Goal: Task Accomplishment & Management: Complete application form

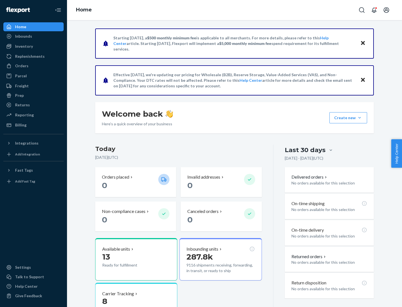
click at [360, 118] on button "Create new Create new inbound Create new order Create new product" at bounding box center [348, 117] width 38 height 11
click at [34, 36] on div "Inbounds" at bounding box center [33, 36] width 59 height 8
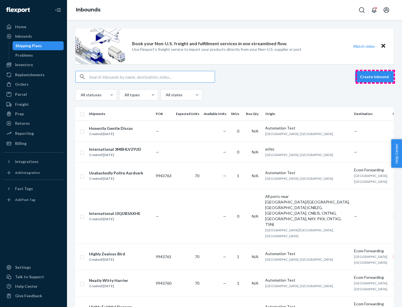
click at [375, 77] on button "Create inbound" at bounding box center [374, 76] width 39 height 11
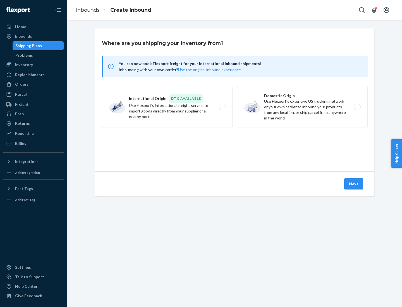
click at [302, 107] on label "Domestic Origin Use Flexport’s extensive US trucking network or your own carrie…" at bounding box center [302, 107] width 131 height 42
click at [357, 107] on input "Domestic Origin Use Flexport’s extensive US trucking network or your own carrie…" at bounding box center [359, 107] width 4 height 4
radio input "true"
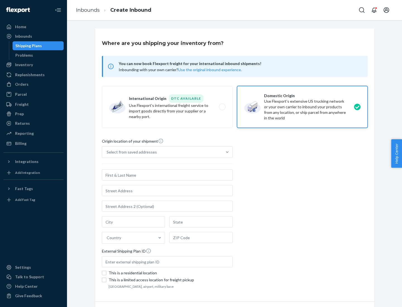
click at [130, 152] on div "Select from saved addresses" at bounding box center [132, 152] width 50 height 6
click at [107, 152] on input "Select from saved addresses" at bounding box center [107, 152] width 1 height 6
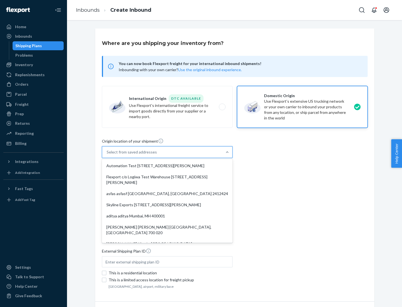
scroll to position [2, 0]
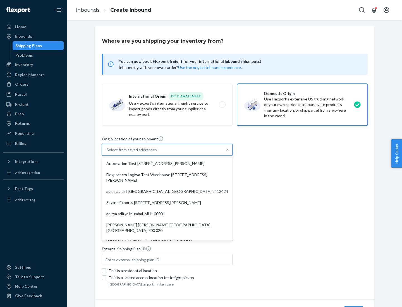
click at [167, 164] on div "Automation Test [STREET_ADDRESS][PERSON_NAME]" at bounding box center [167, 163] width 128 height 11
click at [107, 153] on input "option Automation Test [STREET_ADDRESS][PERSON_NAME]. 9 results available. Use …" at bounding box center [107, 150] width 1 height 6
type input "Automation Test"
type input "9th Floor"
type input "[GEOGRAPHIC_DATA]"
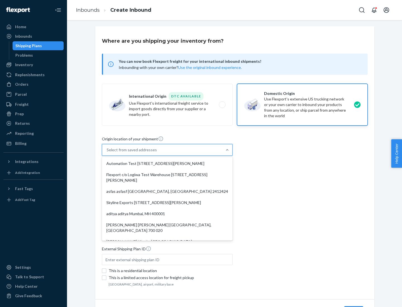
type input "CA"
type input "94104"
type input "[STREET_ADDRESS][PERSON_NAME]"
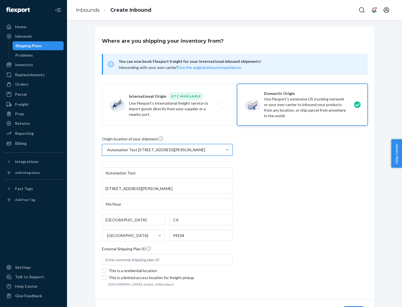
scroll to position [33, 0]
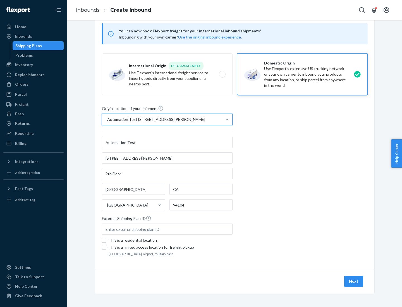
click at [354, 281] on button "Next" at bounding box center [353, 281] width 19 height 11
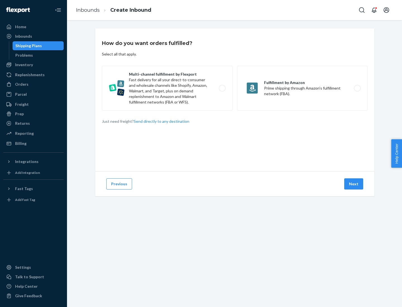
click at [167, 88] on label "Multi-channel fulfillment by Flexport Fast delivery for all your direct-to-cons…" at bounding box center [167, 88] width 131 height 45
click at [222, 88] on input "Multi-channel fulfillment by Flexport Fast delivery for all your direct-to-cons…" at bounding box center [224, 89] width 4 height 4
radio input "true"
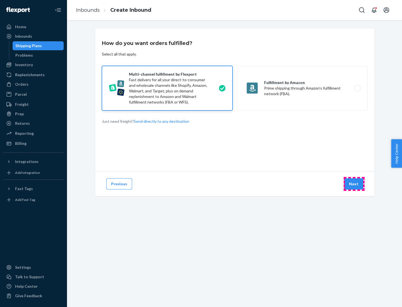
click at [354, 184] on button "Next" at bounding box center [353, 183] width 19 height 11
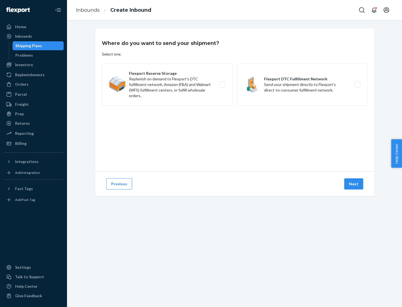
click at [302, 85] on label "Flexport DTC Fulfillment Network Send your shipment directly to Flexport's dire…" at bounding box center [302, 85] width 131 height 42
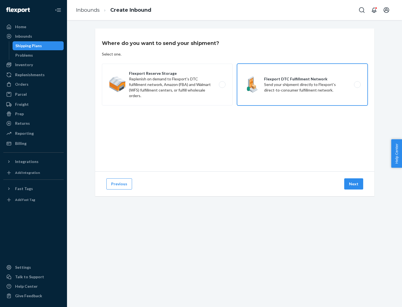
click at [357, 85] on input "Flexport DTC Fulfillment Network Send your shipment directly to Flexport's dire…" at bounding box center [359, 85] width 4 height 4
radio input "true"
click at [354, 184] on button "Next" at bounding box center [353, 183] width 19 height 11
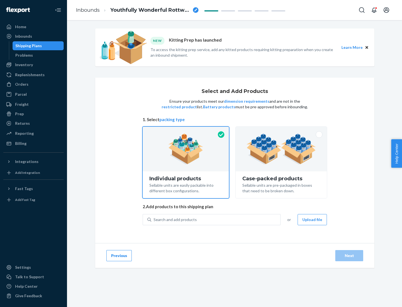
click at [281, 149] on img at bounding box center [282, 149] width 70 height 31
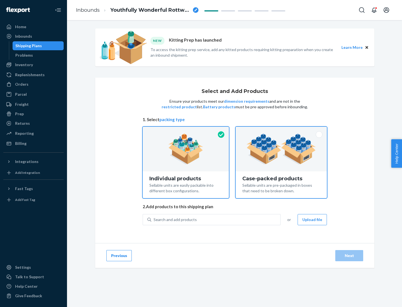
click at [281, 130] on input "Case-packed products Sellable units are pre-packaged in boxes that need to be b…" at bounding box center [281, 129] width 4 height 4
radio input "true"
radio input "false"
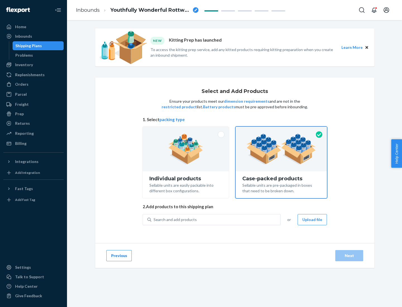
click at [216, 219] on div "Search and add products" at bounding box center [215, 220] width 129 height 10
click at [154, 219] on input "Search and add products" at bounding box center [154, 220] width 1 height 6
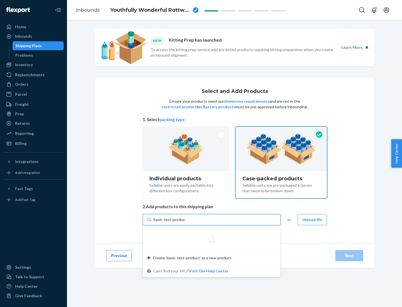
type input "basic-test-product-1"
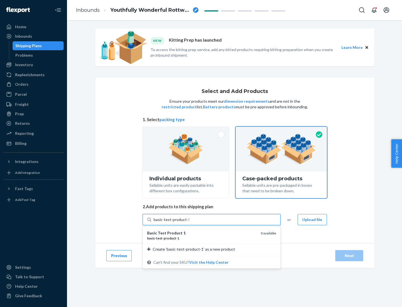
click at [202, 238] on div "basic - test - product - 1" at bounding box center [201, 238] width 109 height 5
click at [189, 223] on input "basic-test-product-1" at bounding box center [172, 220] width 36 height 6
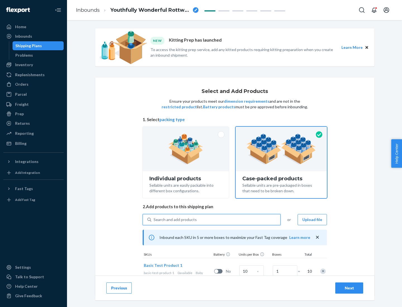
scroll to position [20, 0]
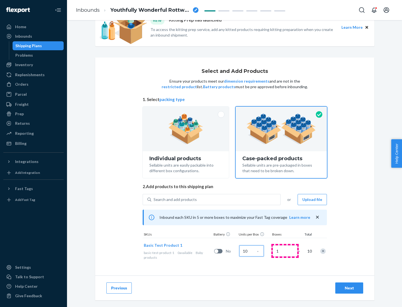
type input "10"
type input "7"
click at [349, 288] on div "Next" at bounding box center [349, 288] width 18 height 6
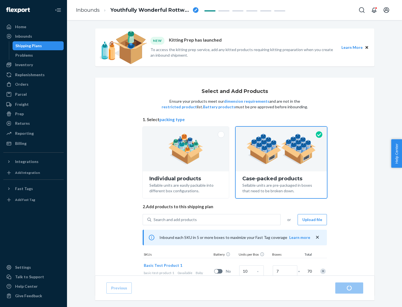
radio input "true"
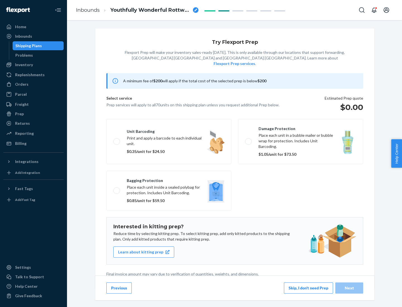
scroll to position [1, 0]
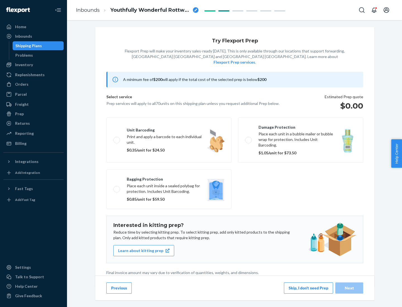
click at [169, 178] on label "Bagging protection Place each unit inside a sealed polybag for protection. Incl…" at bounding box center [168, 189] width 125 height 40
click at [117, 187] on input "Bagging protection Place each unit inside a sealed polybag for protection. Incl…" at bounding box center [115, 189] width 4 height 4
checkbox input "true"
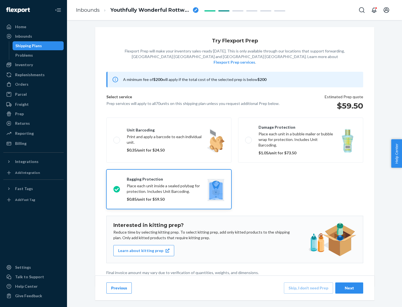
click at [349, 288] on div "Next" at bounding box center [349, 288] width 18 height 6
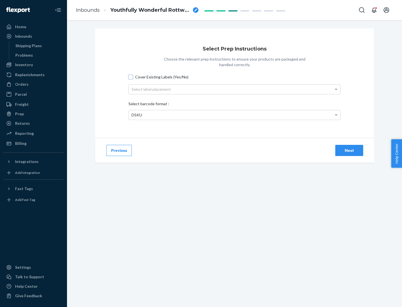
click at [131, 77] on input "Cover Existing Labels (Yes/No)" at bounding box center [130, 77] width 4 height 4
checkbox input "true"
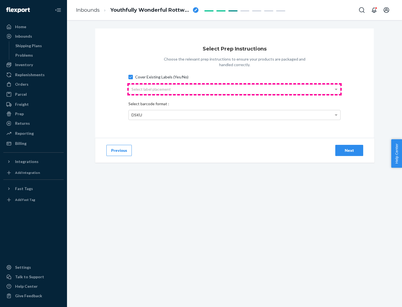
click at [235, 89] on div "Select label placement" at bounding box center [235, 89] width 212 height 9
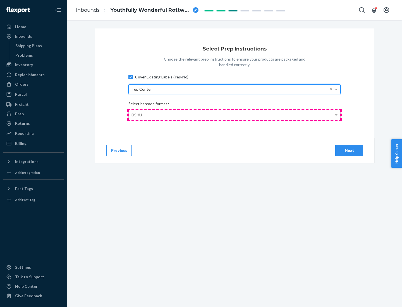
click at [235, 115] on div "DSKU" at bounding box center [235, 114] width 212 height 9
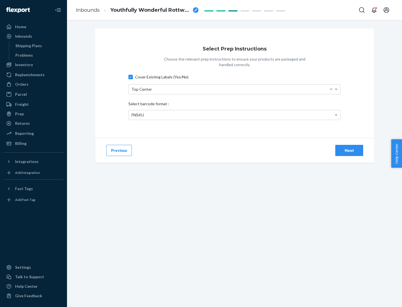
click at [349, 150] on div "Next" at bounding box center [349, 151] width 18 height 6
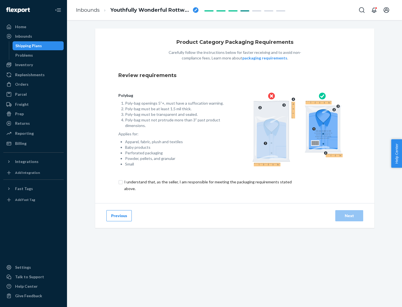
click at [207, 185] on input "checkbox" at bounding box center [211, 185] width 186 height 13
checkbox input "true"
click at [349, 216] on div "Next" at bounding box center [349, 216] width 18 height 6
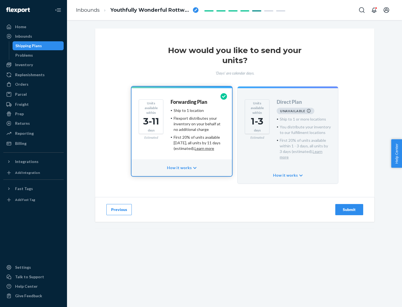
click at [189, 102] on h4 "Forwarding Plan" at bounding box center [189, 102] width 37 height 6
click at [349, 207] on div "Submit" at bounding box center [349, 210] width 18 height 6
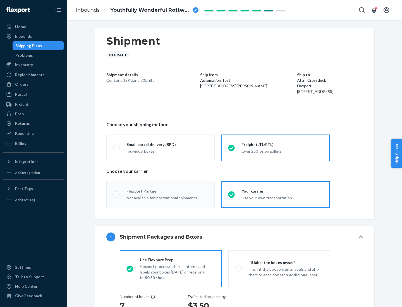
radio input "true"
radio input "false"
radio input "true"
radio input "false"
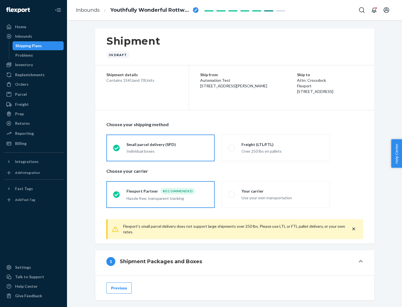
click at [276, 148] on div "Over 250 lbs on pallets" at bounding box center [282, 150] width 82 height 7
click at [232, 148] on input "Freight (LTL/FTL) Over 250 lbs on pallets" at bounding box center [230, 148] width 4 height 4
radio input "true"
radio input "false"
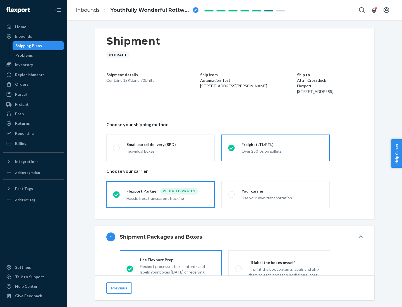
scroll to position [31, 0]
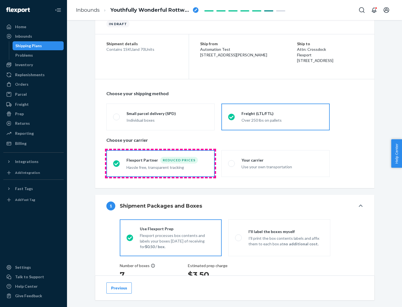
click at [161, 164] on div "Hassle free, transparent tracking" at bounding box center [167, 167] width 82 height 7
click at [117, 163] on input "Flexport Partner Reduced prices Hassle free, transparent tracking" at bounding box center [115, 164] width 4 height 4
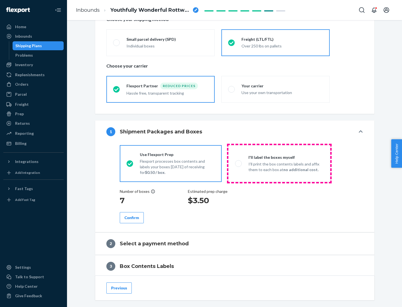
click at [279, 163] on p "I’ll print the box contents labels and affix them to each box at no additional …" at bounding box center [285, 166] width 75 height 11
click at [239, 163] on input "I'll label the boxes myself I’ll print the box contents labels and affix them t…" at bounding box center [237, 164] width 4 height 4
radio input "true"
radio input "false"
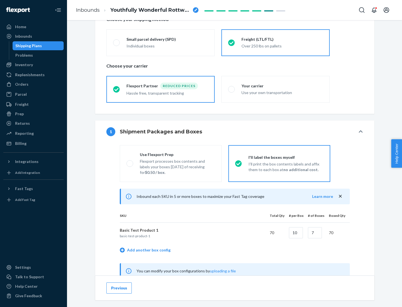
scroll to position [174, 0]
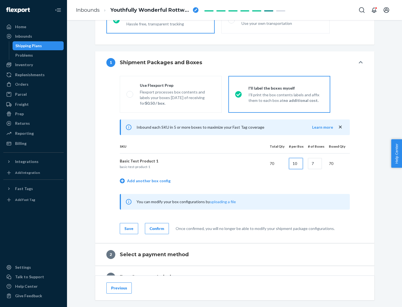
type input "10"
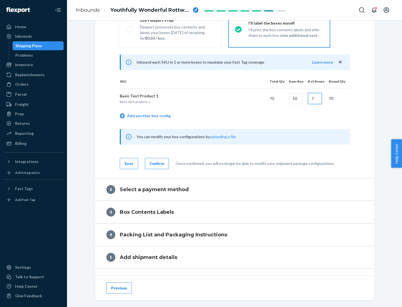
type input "7"
click at [156, 163] on div "Confirm" at bounding box center [157, 164] width 15 height 6
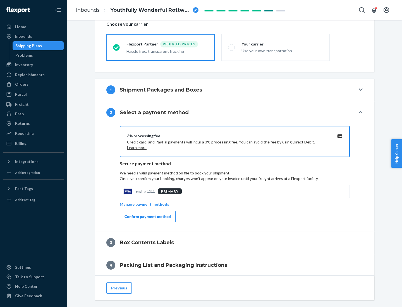
scroll to position [200, 0]
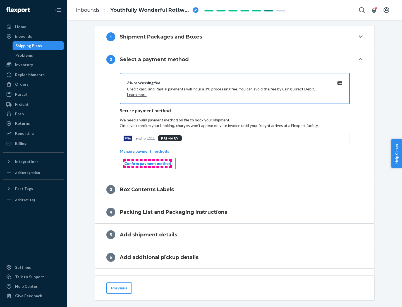
click at [147, 164] on div "Confirm payment method" at bounding box center [148, 164] width 46 height 6
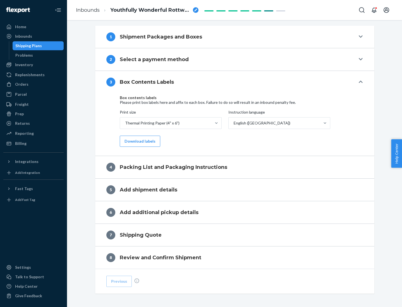
scroll to position [178, 0]
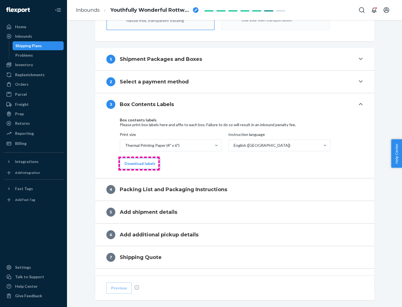
click at [139, 164] on button "Download labels" at bounding box center [140, 163] width 40 height 11
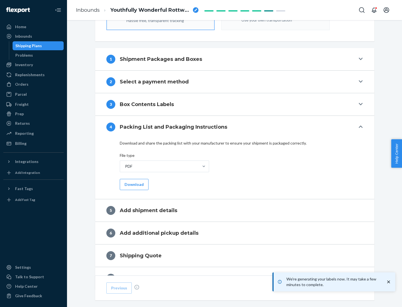
scroll to position [199, 0]
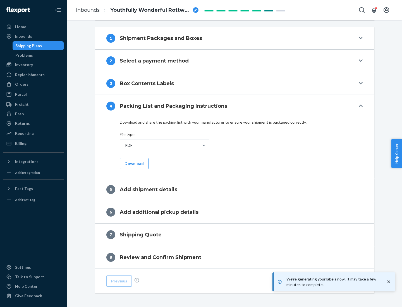
click at [133, 163] on button "Download" at bounding box center [134, 163] width 29 height 11
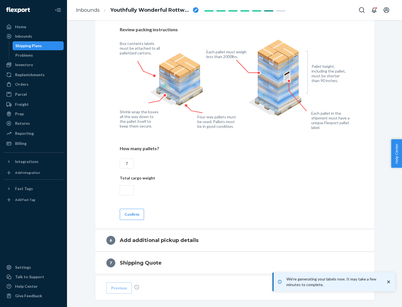
scroll to position [385, 0]
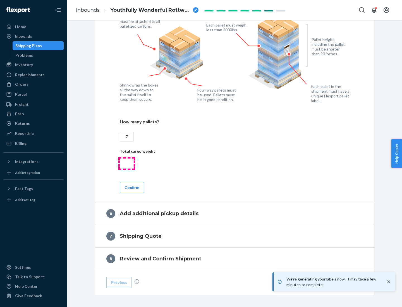
type input "7"
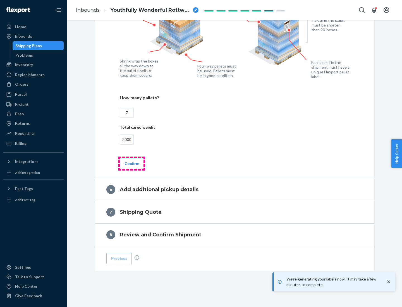
type input "2000"
click at [131, 163] on button "Confirm" at bounding box center [132, 163] width 24 height 11
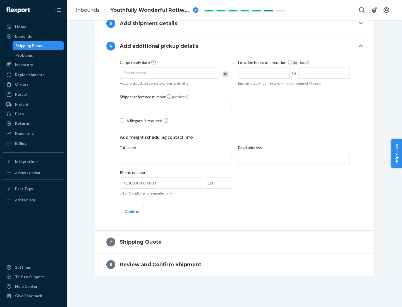
scroll to position [214, 0]
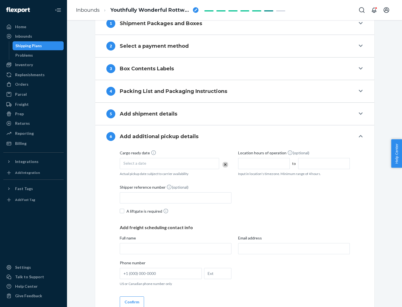
click at [169, 163] on div "Select a date" at bounding box center [169, 163] width 99 height 11
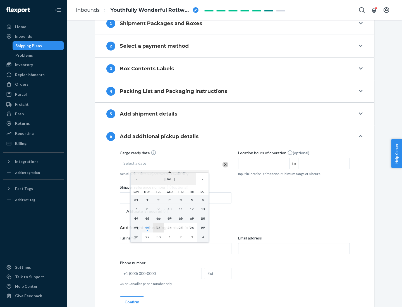
click at [158, 228] on abbr "23" at bounding box center [159, 228] width 4 height 4
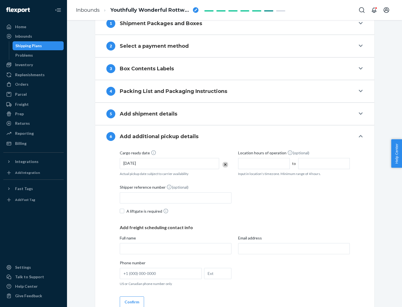
scroll to position [299, 0]
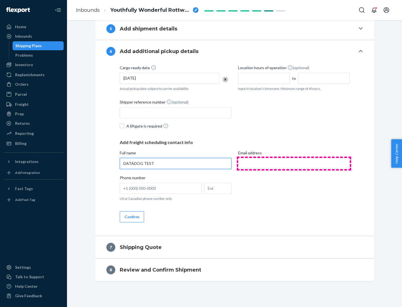
type input "DATADOG TEST"
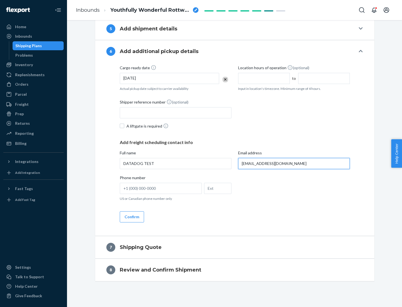
scroll to position [304, 0]
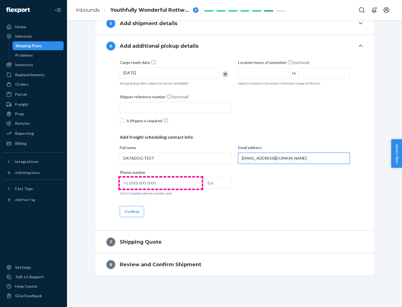
type input "[EMAIL_ADDRESS][DOMAIN_NAME]"
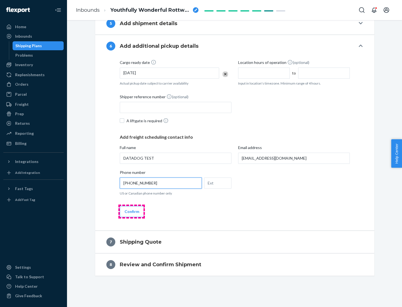
type input "[PHONE_NUMBER]"
click at [131, 211] on button "Confirm" at bounding box center [132, 211] width 24 height 11
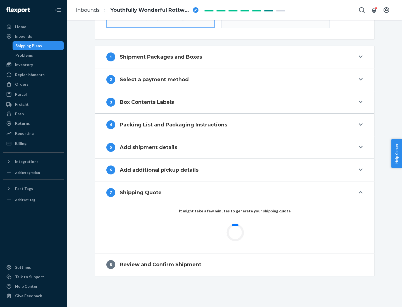
scroll to position [200, 0]
